Goal: Task Accomplishment & Management: Manage account settings

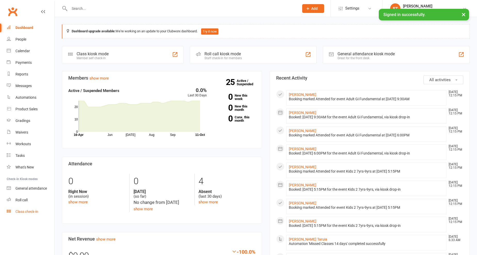
click at [37, 212] on div "Class check-in" at bounding box center [26, 211] width 23 height 4
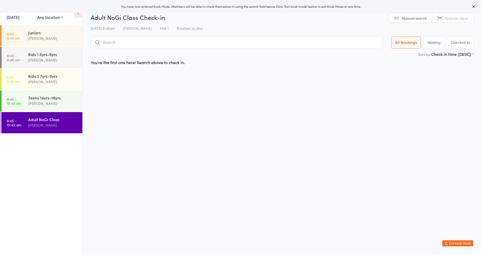
click at [19, 14] on link "11 Oct, 2025" at bounding box center [13, 17] width 13 height 6
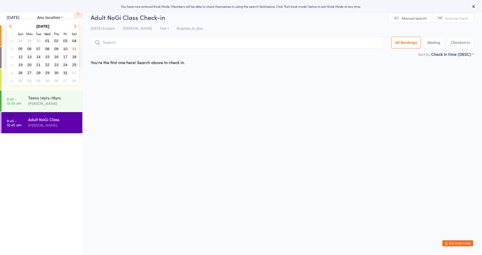
click at [66, 46] on span "10" at bounding box center [65, 48] width 4 height 4
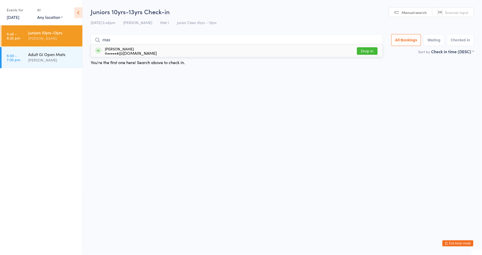
type input "max"
click at [364, 56] on div "Max Palelei n•••••4@gmail.com Drop in" at bounding box center [236, 51] width 291 height 12
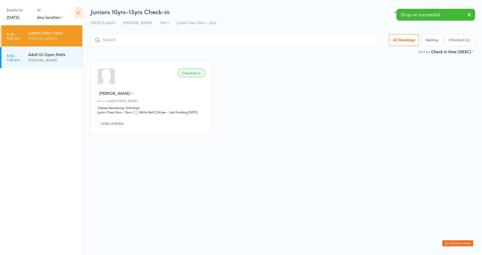
click at [228, 40] on input "search" at bounding box center [236, 40] width 290 height 12
type input "ryan"
click at [371, 51] on button "Drop in" at bounding box center [365, 50] width 21 height 7
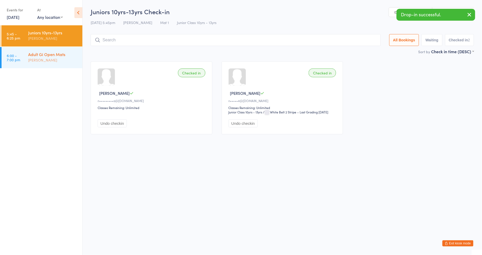
click at [56, 53] on div "Adult Gi Open Mats" at bounding box center [53, 54] width 50 height 6
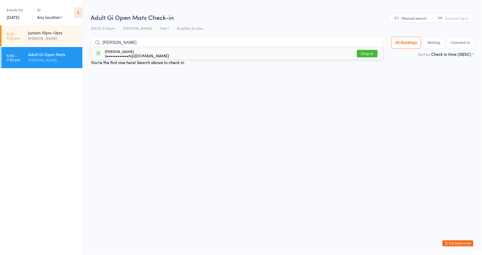
type input "spencer"
click at [359, 52] on button "Drop in" at bounding box center [367, 53] width 21 height 7
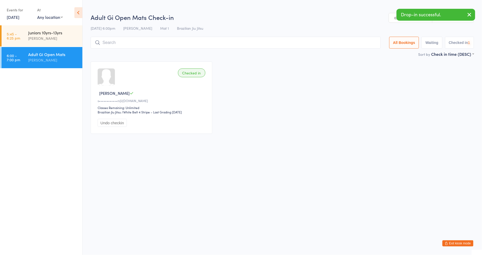
click at [308, 45] on input "search" at bounding box center [236, 43] width 290 height 12
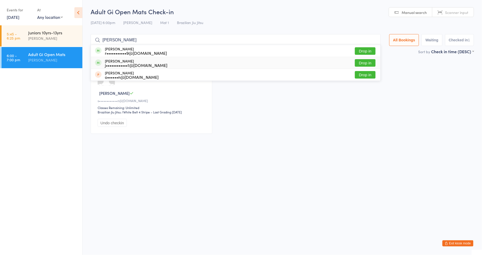
type input "jayson"
click at [370, 61] on button "Drop in" at bounding box center [365, 62] width 21 height 7
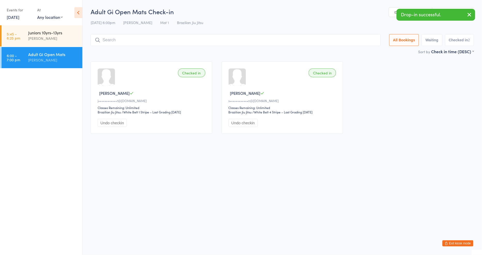
click at [254, 40] on input "search" at bounding box center [236, 40] width 290 height 12
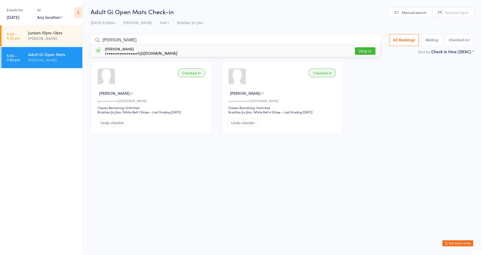
type input "chris"
click at [365, 47] on div "Christopher Camarda c•••••••••••••••••1@gmail.com Drop in" at bounding box center [235, 51] width 289 height 12
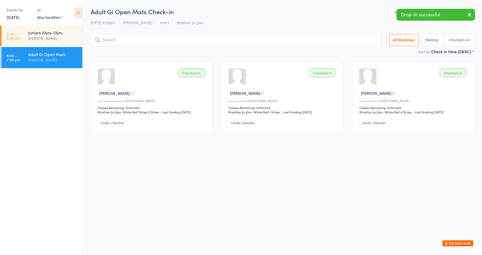
click at [249, 42] on input "search" at bounding box center [236, 40] width 290 height 12
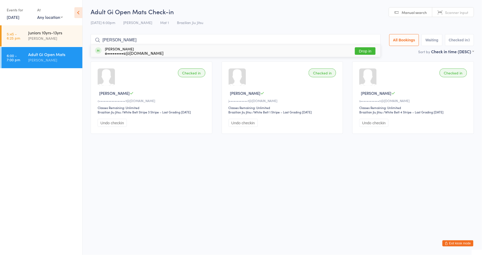
type input "ethan"
click at [360, 53] on button "Drop in" at bounding box center [365, 50] width 21 height 7
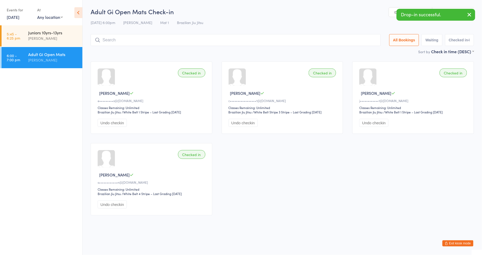
click at [21, 13] on div "Events for" at bounding box center [19, 10] width 25 height 9
click at [19, 17] on link "10 Oct, 2025" at bounding box center [13, 17] width 13 height 6
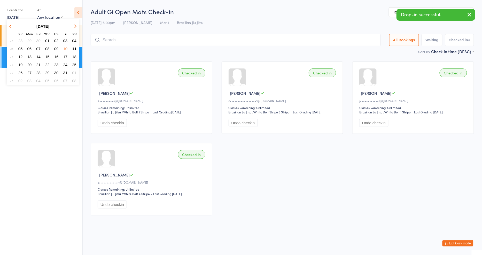
click at [74, 46] on span "11" at bounding box center [74, 48] width 4 height 4
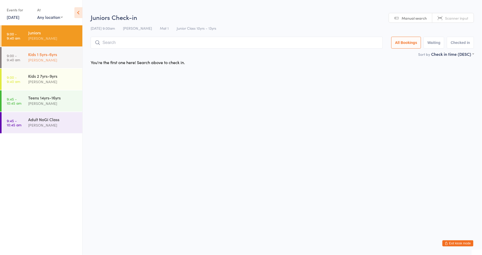
click at [53, 59] on div "[PERSON_NAME]" at bounding box center [53, 60] width 50 height 6
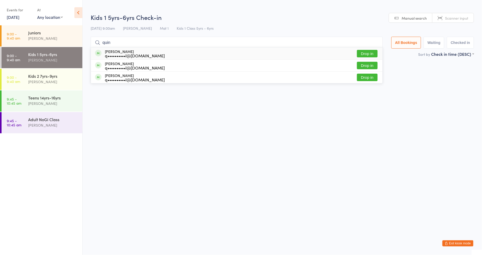
type input "quin"
click at [368, 55] on div "Caleb Quinto q••••••••••l@gmail.com Drop in" at bounding box center [236, 53] width 291 height 12
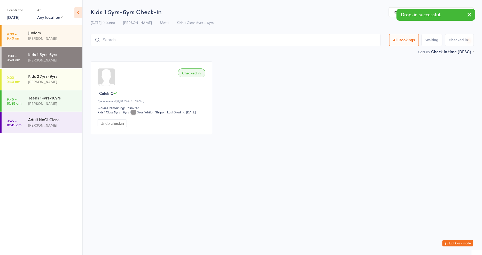
click at [293, 42] on input "search" at bounding box center [236, 40] width 290 height 12
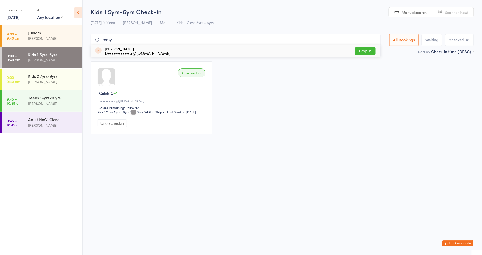
type input "remy"
click at [366, 53] on button "Drop in" at bounding box center [365, 50] width 21 height 7
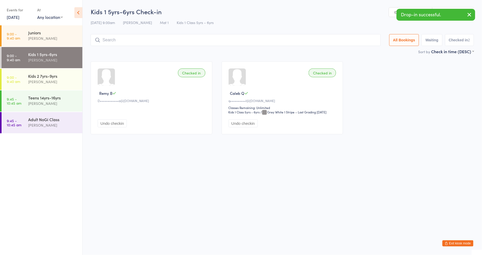
click at [160, 39] on input "search" at bounding box center [236, 40] width 290 height 12
click at [168, 40] on input "search" at bounding box center [236, 40] width 290 height 12
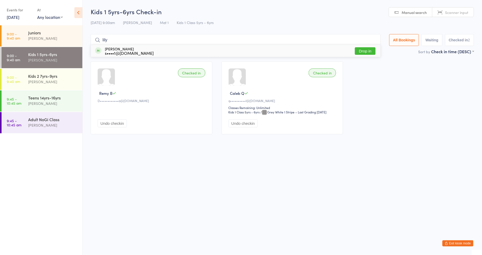
type input "lily"
click at [357, 48] on button "Drop in" at bounding box center [365, 50] width 21 height 7
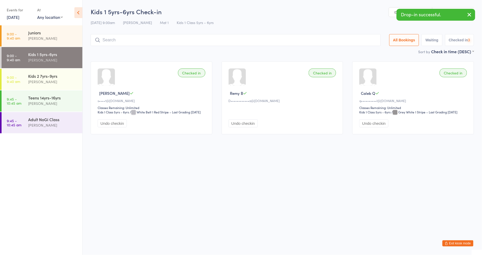
click at [298, 38] on input "search" at bounding box center [236, 40] width 290 height 12
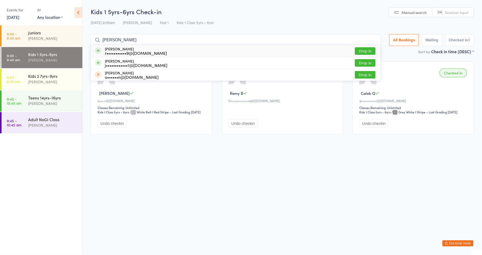
type input "jayson"
click at [371, 52] on button "Drop in" at bounding box center [365, 50] width 21 height 7
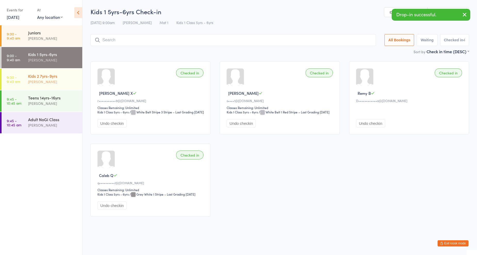
click at [55, 77] on div "Kids 2 7yrs-9yrs" at bounding box center [53, 76] width 50 height 6
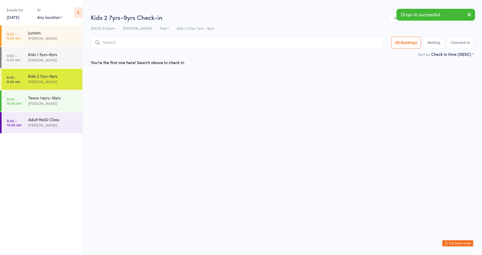
click at [161, 43] on input "search" at bounding box center [237, 43] width 292 height 12
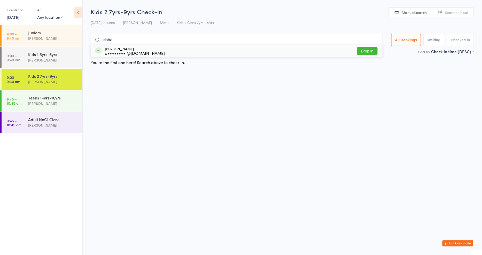
type input "elsha"
click at [363, 50] on button "Drop in" at bounding box center [367, 50] width 21 height 7
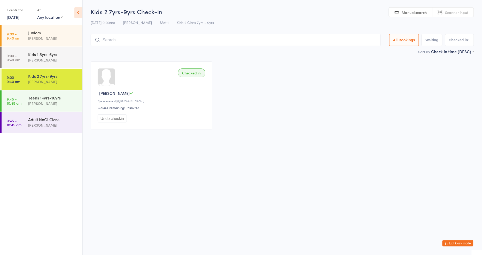
click at [464, 243] on button "Exit kiosk mode" at bounding box center [457, 243] width 31 height 6
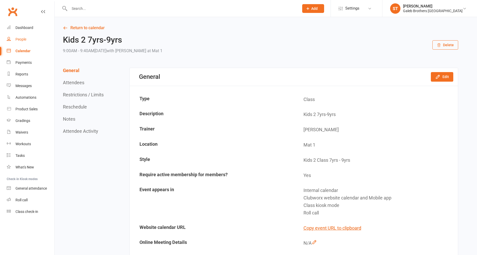
click at [25, 39] on div "People" at bounding box center [20, 39] width 11 height 4
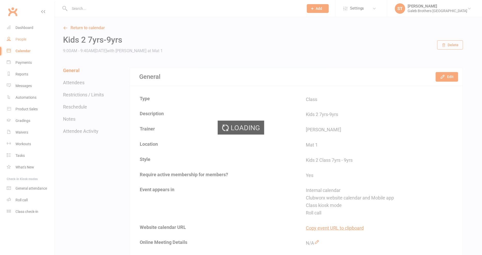
select select "100"
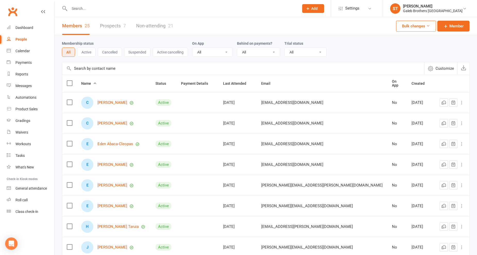
click at [110, 24] on link "Prospects 7" at bounding box center [113, 26] width 26 height 18
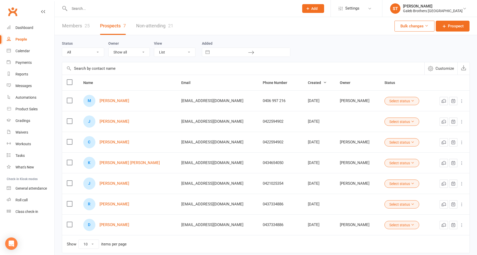
click at [153, 27] on link "Non-attending 21" at bounding box center [154, 26] width 37 height 18
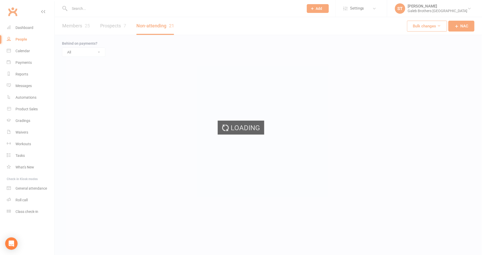
select select "25"
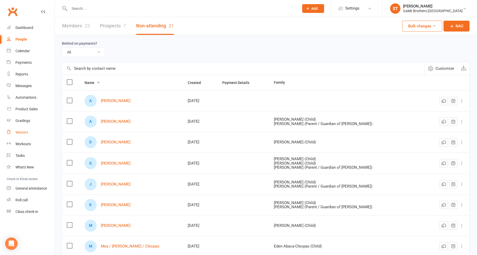
click at [20, 130] on link "Waivers" at bounding box center [31, 132] width 48 height 12
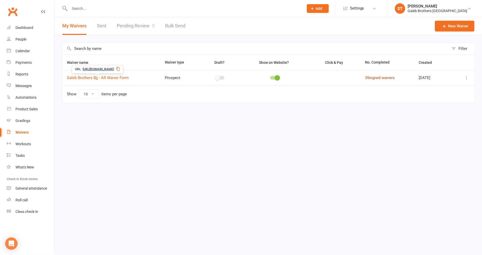
click at [367, 76] on link "39 signed waivers" at bounding box center [380, 77] width 30 height 5
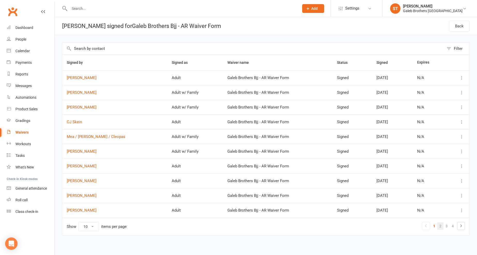
click at [440, 225] on link "2" at bounding box center [441, 225] width 6 height 7
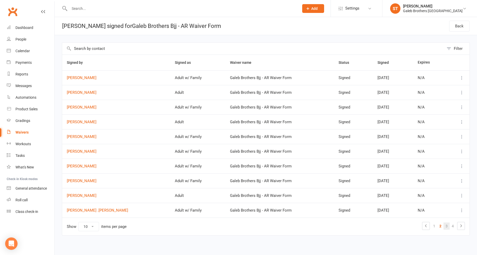
click at [446, 227] on link "3" at bounding box center [447, 225] width 6 height 7
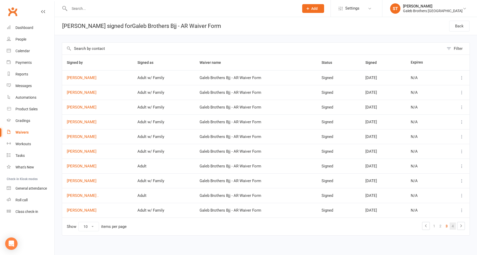
click at [453, 226] on link "4" at bounding box center [453, 225] width 6 height 7
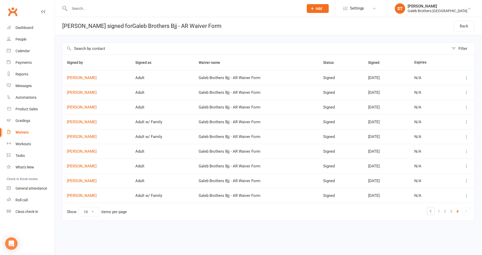
click at [105, 50] on input "text" at bounding box center [255, 49] width 386 height 12
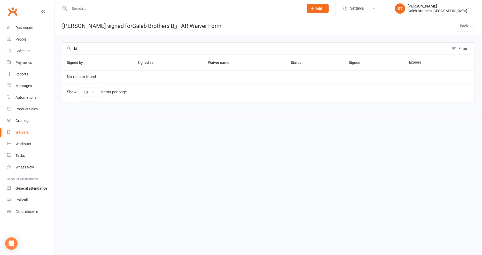
type input "k"
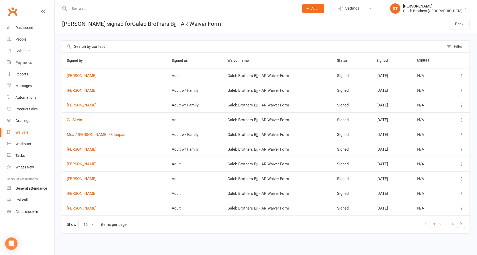
scroll to position [3, 0]
click at [9, 237] on div "Open Intercom Messenger" at bounding box center [12, 244] width 14 height 14
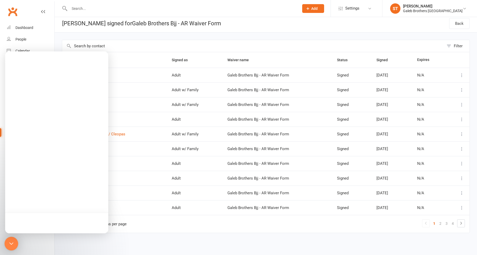
scroll to position [0, 0]
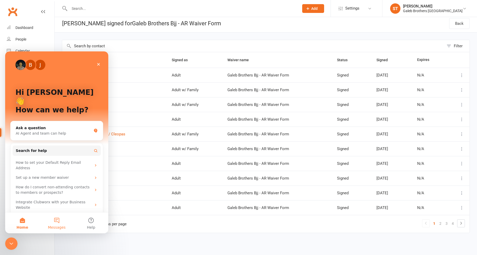
click at [52, 222] on button "Messages" at bounding box center [56, 222] width 34 height 21
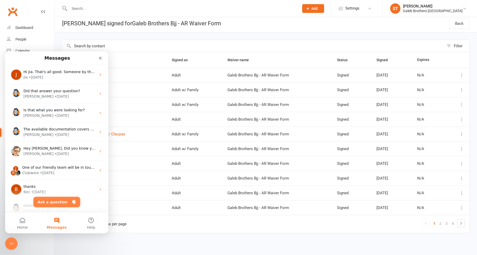
click at [62, 204] on button "Ask a question" at bounding box center [57, 202] width 47 height 10
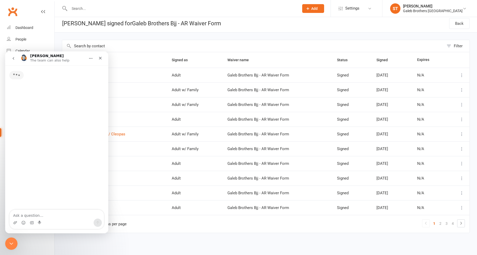
click at [62, 213] on textarea "Ask a question…" at bounding box center [57, 214] width 94 height 9
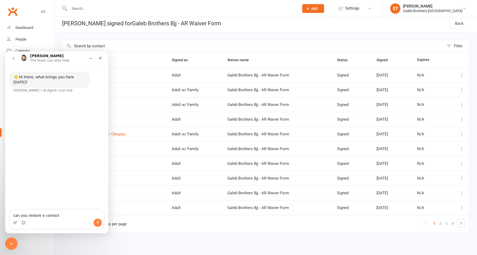
type textarea "can you restore a contact?"
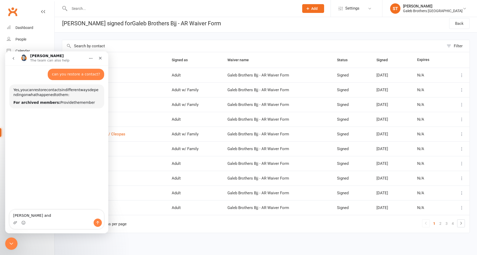
scroll to position [23, 0]
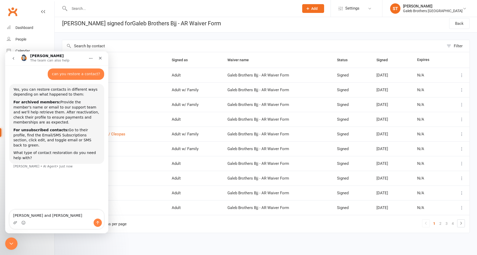
type textarea "Kim Thach and Jaxon Thach"
click at [96, 223] on icon "Send a message…" at bounding box center [98, 222] width 4 height 4
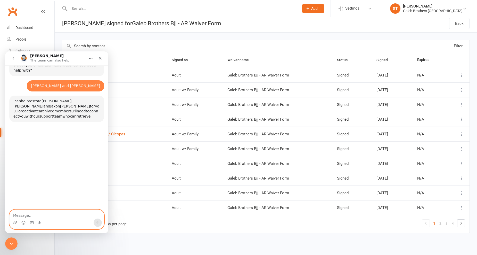
scroll to position [112, 0]
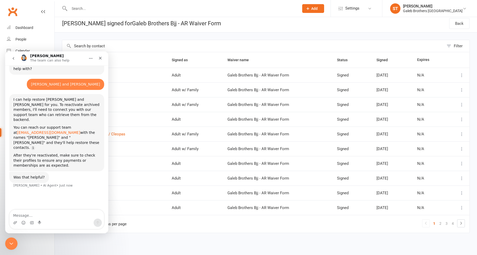
click at [43, 130] on link "[EMAIL_ADDRESS][DOMAIN_NAME]" at bounding box center [48, 132] width 63 height 4
click at [102, 57] on icon "Close" at bounding box center [100, 58] width 4 height 4
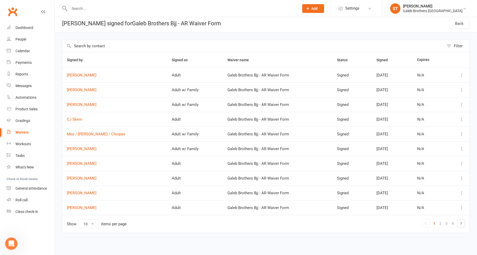
scroll to position [71, 0]
click at [91, 193] on link "Charles Knowles" at bounding box center [115, 193] width 96 height 4
click at [92, 193] on link "Charles Knowles" at bounding box center [115, 193] width 96 height 4
click at [465, 190] on td at bounding box center [458, 192] width 24 height 15
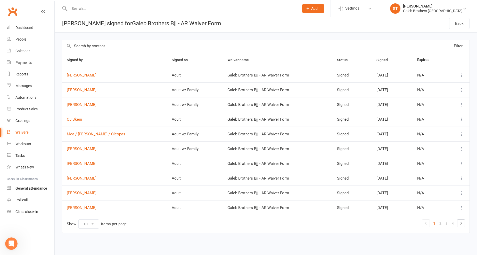
click at [458, 192] on div at bounding box center [458, 193] width 15 height 6
click at [463, 192] on icon at bounding box center [462, 192] width 5 height 5
click at [440, 200] on link "View" at bounding box center [435, 203] width 51 height 10
click at [461, 162] on icon at bounding box center [462, 163] width 5 height 5
click at [445, 171] on link "View" at bounding box center [435, 174] width 51 height 10
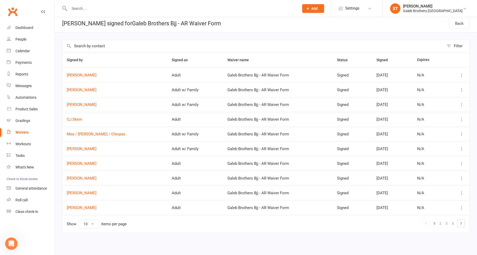
click at [461, 207] on icon at bounding box center [462, 207] width 5 height 5
click at [454, 215] on link "View" at bounding box center [435, 218] width 51 height 10
click at [441, 225] on link "2" at bounding box center [441, 223] width 6 height 7
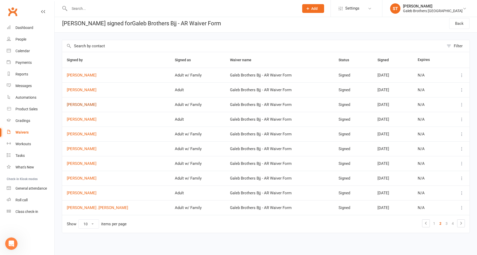
click at [84, 105] on link "Leon Thach" at bounding box center [116, 104] width 99 height 4
click at [461, 103] on icon at bounding box center [462, 104] width 5 height 5
click at [446, 112] on link "View" at bounding box center [435, 115] width 51 height 10
click at [16, 40] on div "People" at bounding box center [20, 39] width 11 height 4
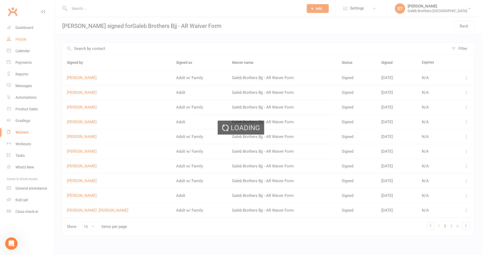
select select "25"
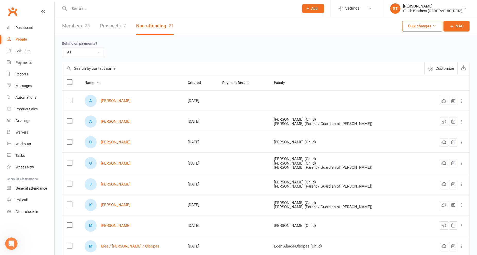
click at [105, 26] on link "Prospects 7" at bounding box center [113, 26] width 26 height 18
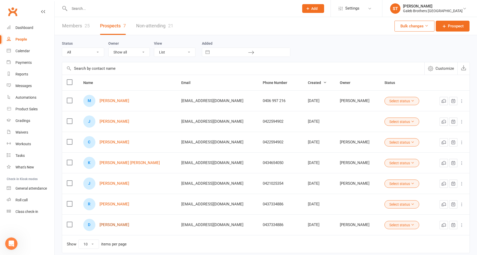
click at [114, 225] on link "Devon Bhayat" at bounding box center [115, 224] width 30 height 4
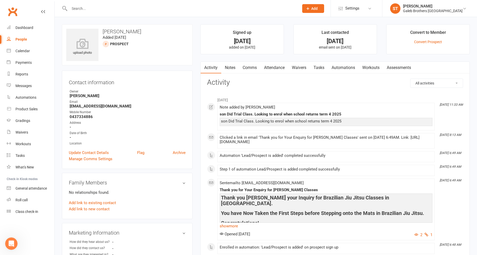
click at [59, 228] on div "upload photo Devon Bhayat Added 20 September, 2025 prospect Contact information…" at bounding box center [127, 229] width 139 height 411
click at [23, 38] on div "People" at bounding box center [21, 39] width 12 height 4
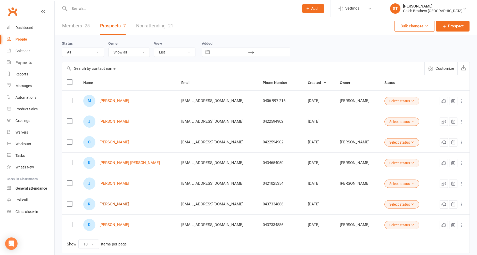
click at [117, 205] on link "[PERSON_NAME]" at bounding box center [115, 204] width 30 height 4
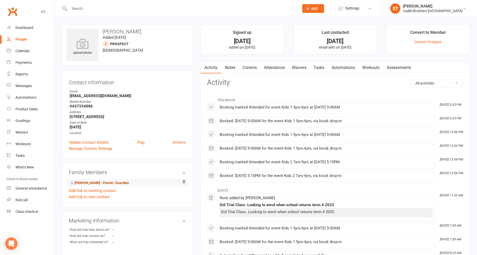
click at [117, 184] on link "[PERSON_NAME] - Parent / Guardian" at bounding box center [99, 182] width 59 height 5
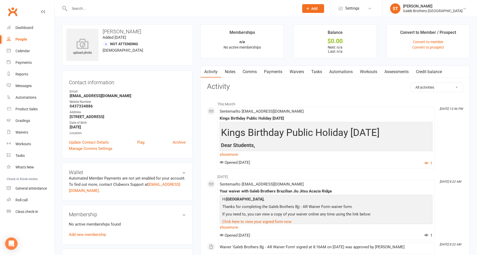
click at [59, 69] on div "upload photo Devon Bhayat Added 20 September, 2025 Not Attending 39 years old C…" at bounding box center [127, 218] width 139 height 388
click at [25, 40] on div "People" at bounding box center [21, 39] width 12 height 4
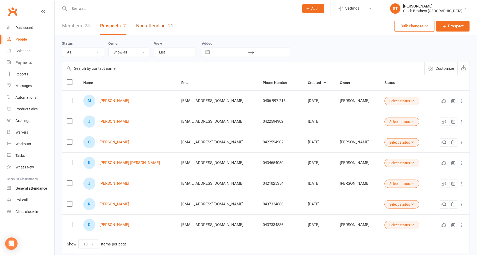
click at [145, 26] on link "Non-attending 21" at bounding box center [154, 26] width 37 height 18
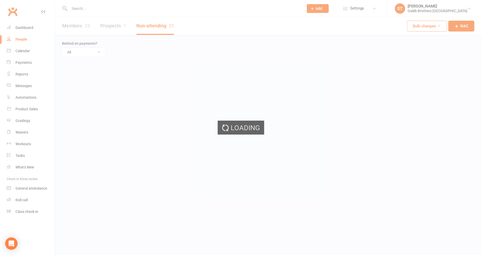
select select "25"
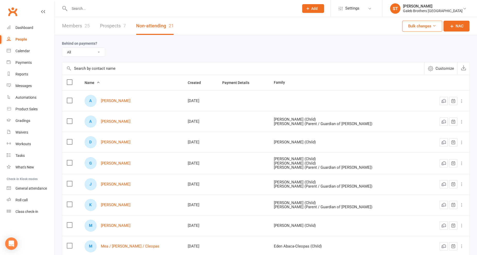
click at [112, 25] on link "Prospects 7" at bounding box center [113, 26] width 26 height 18
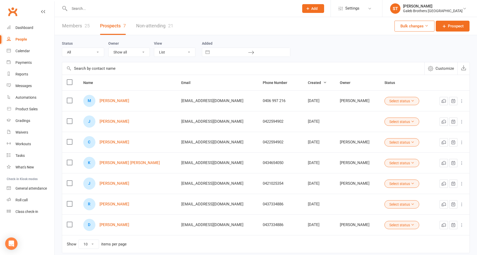
click at [70, 225] on label at bounding box center [69, 224] width 5 height 5
click at [70, 222] on input "checkbox" at bounding box center [69, 222] width 5 height 0
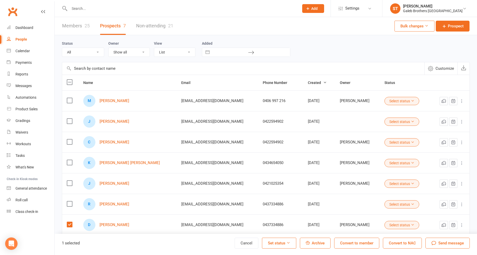
click at [317, 243] on span "Archive" at bounding box center [318, 242] width 13 height 5
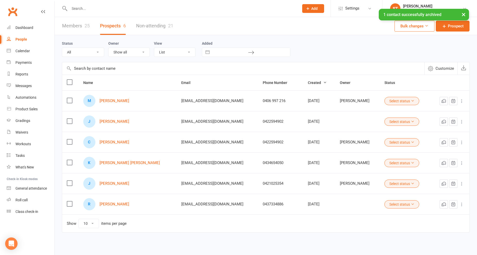
click at [146, 27] on link "Non-attending 21" at bounding box center [154, 26] width 37 height 18
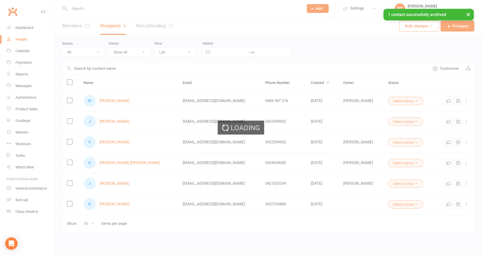
select select "25"
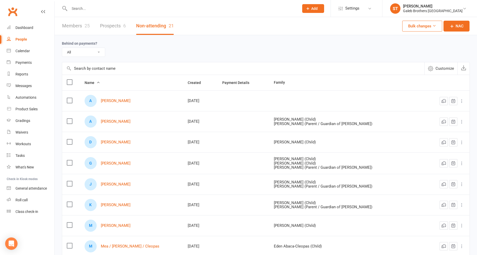
click at [109, 26] on link "Prospects 6" at bounding box center [113, 26] width 26 height 18
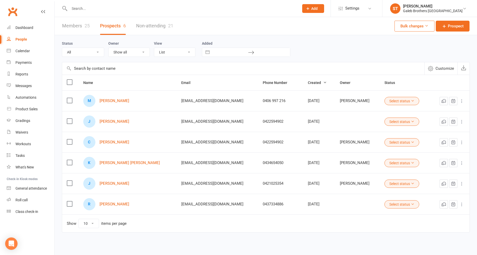
click at [69, 205] on label at bounding box center [69, 203] width 5 height 5
click at [69, 201] on input "checkbox" at bounding box center [69, 201] width 5 height 0
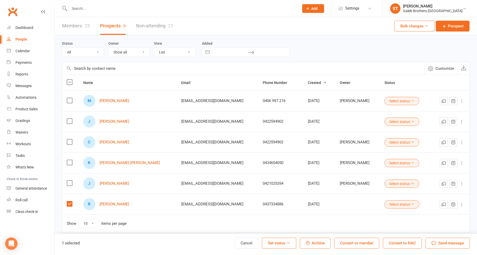
click at [358, 246] on button "Convert to member" at bounding box center [356, 242] width 45 height 11
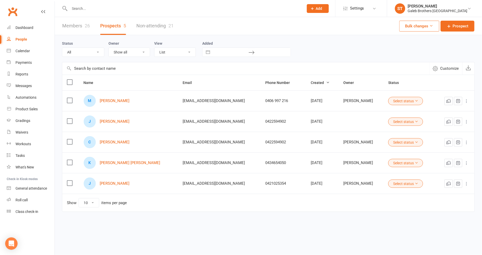
click at [82, 24] on link "Members 26" at bounding box center [76, 26] width 28 height 18
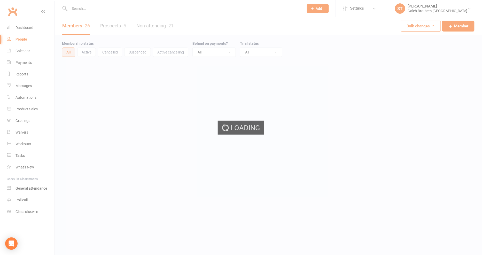
select select "100"
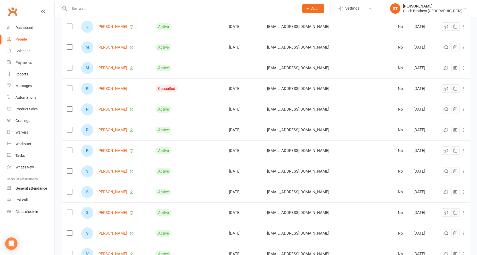
scroll to position [315, 0]
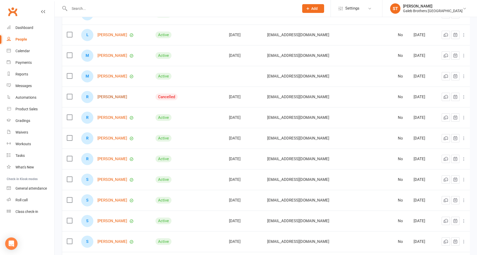
click at [111, 95] on link "[PERSON_NAME]" at bounding box center [113, 97] width 30 height 4
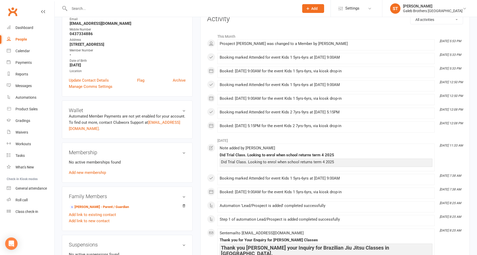
scroll to position [86, 0]
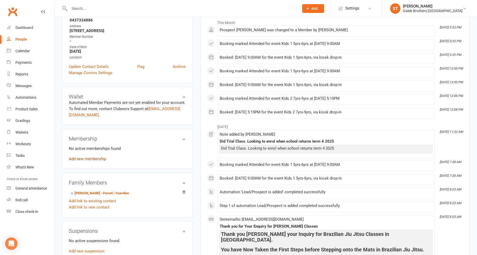
click at [102, 157] on link "Add new membership" at bounding box center [87, 158] width 37 height 5
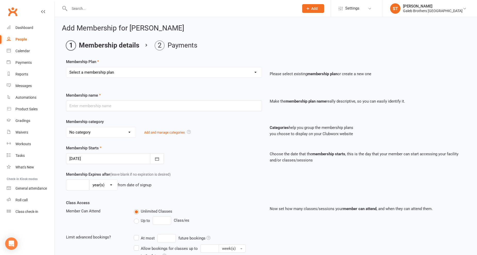
click at [191, 67] on div "Select a membership plan Create new Membership Plan Adult Membership Kids/Junio…" at bounding box center [164, 72] width 196 height 11
click at [191, 69] on select "Select a membership plan Create new Membership Plan Adult Membership Kids/Junio…" at bounding box center [164, 72] width 196 height 10
select select "6"
click at [66, 67] on select "Select a membership plan Create new Membership Plan Adult Membership Kids/Junio…" at bounding box center [164, 72] width 196 height 10
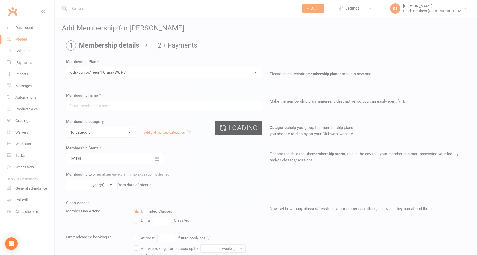
type input "Kids/Junior/Teen 1 Class/Wk PS"
type input "0"
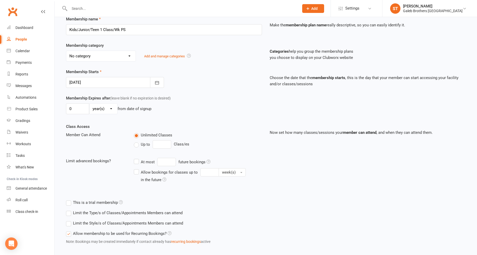
scroll to position [103, 0]
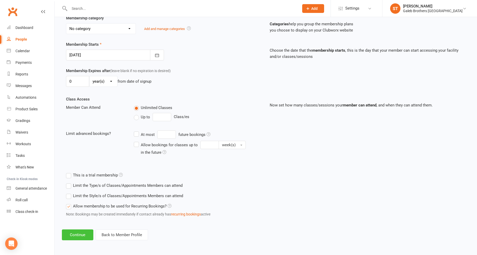
click at [83, 234] on button "Continue" at bounding box center [77, 234] width 31 height 11
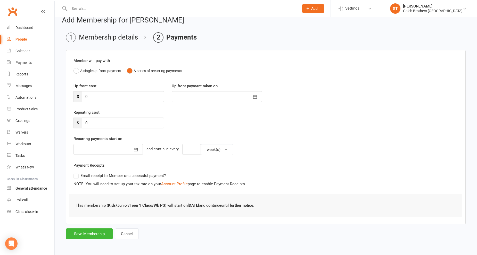
scroll to position [0, 0]
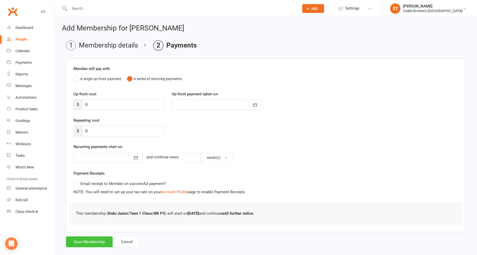
click at [85, 240] on button "Save Membership" at bounding box center [89, 241] width 47 height 11
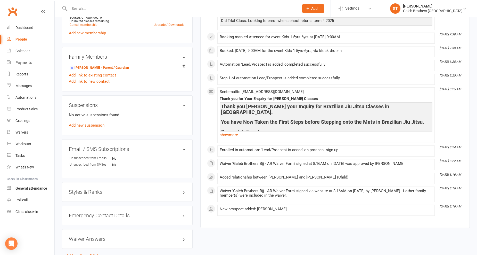
scroll to position [229, 0]
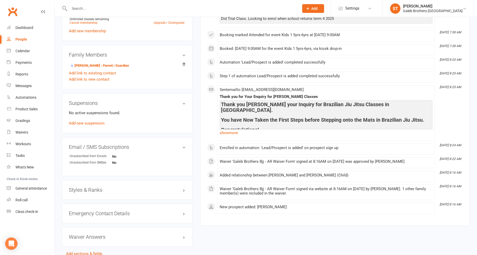
click at [84, 190] on h3 "Styles & Ranks" at bounding box center [127, 190] width 117 height 6
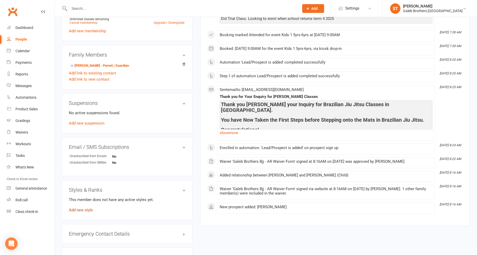
click at [84, 209] on link "Add new style" at bounding box center [81, 209] width 24 height 5
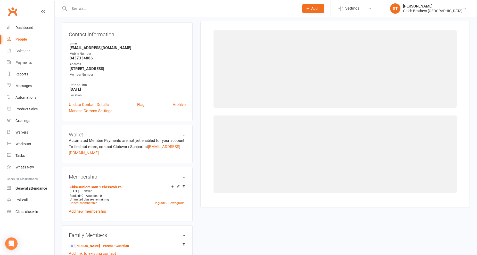
scroll to position [44, 0]
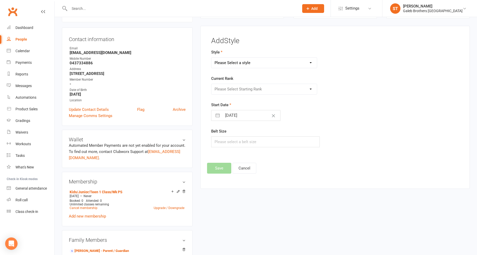
click at [274, 58] on select "Please Select a style Brazilian Jiu Jitsu Junior Class 10yrs - 13yrs Junior Cla…" at bounding box center [264, 63] width 105 height 10
select select "3340"
click at [212, 58] on select "Please Select a style Brazilian Jiu Jitsu Junior Class 10yrs - 13yrs Junior Cla…" at bounding box center [264, 63] width 105 height 10
click at [266, 90] on select "Please Select Starting Rank White Belt White Belt 1 Stripe White Belt 2 Stripe …" at bounding box center [264, 89] width 105 height 10
select select "38906"
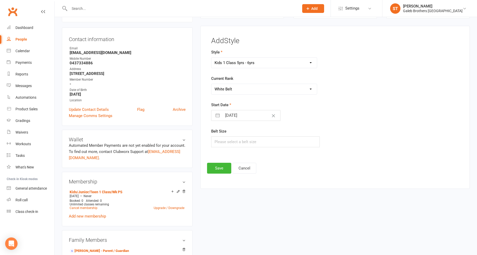
click at [212, 84] on select "Please Select Starting Rank White Belt White Belt 1 Stripe White Belt 2 Stripe …" at bounding box center [264, 89] width 105 height 10
click at [228, 168] on button "Save" at bounding box center [219, 168] width 24 height 11
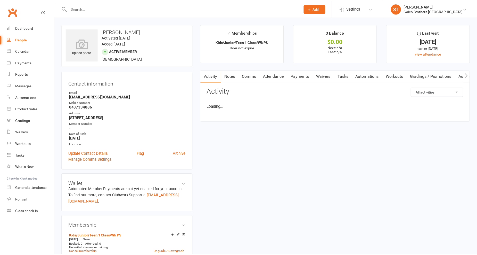
scroll to position [44, 0]
